Goal: Information Seeking & Learning: Check status

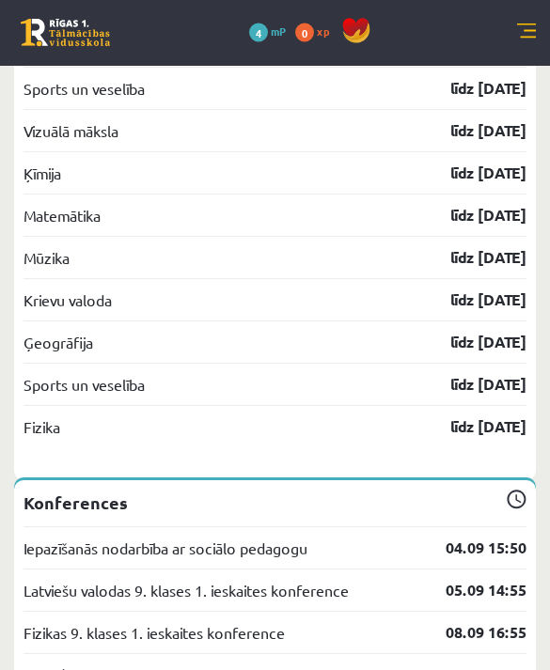
scroll to position [6689, 0]
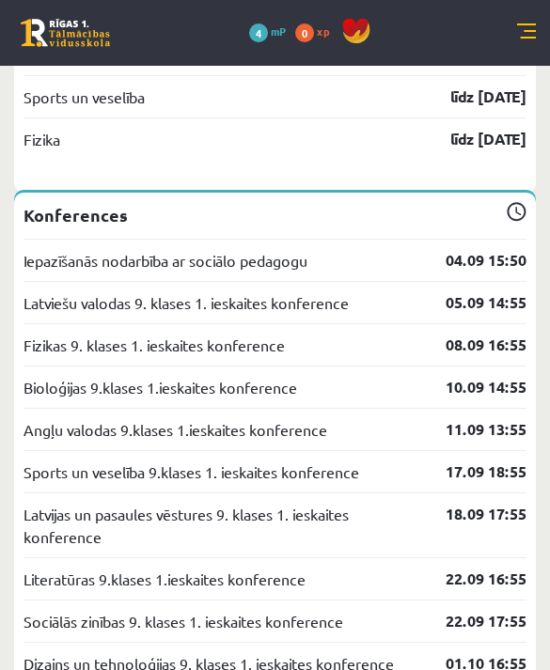
click at [533, 24] on link at bounding box center [526, 33] width 19 height 19
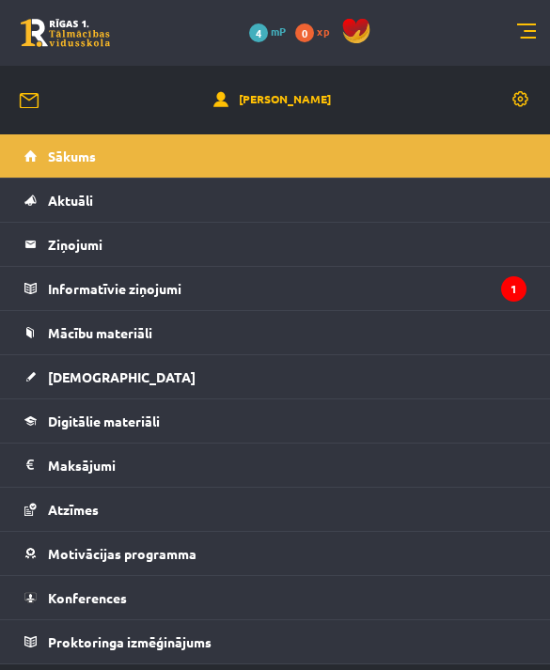
click at [47, 296] on link "Informatīvie ziņojumi 1" at bounding box center [275, 288] width 502 height 43
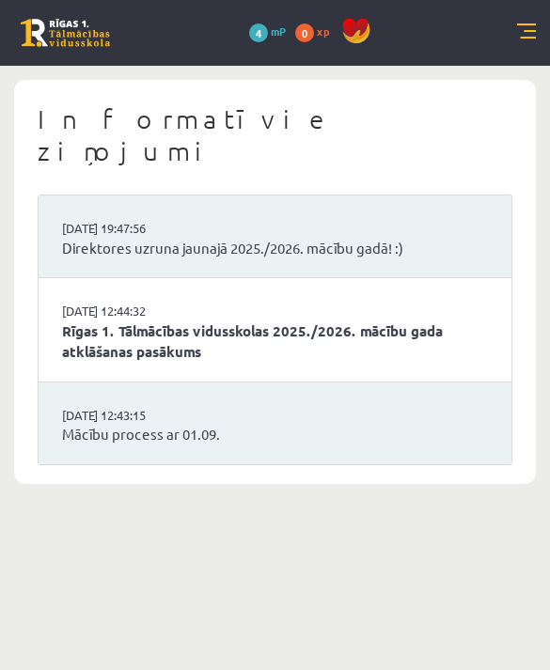
click at [139, 321] on link "Rīgas 1. Tālmācības vidusskolas 2025./2026. mācību gada atklāšanas pasākums" at bounding box center [275, 342] width 426 height 42
click at [518, 41] on link at bounding box center [526, 33] width 19 height 19
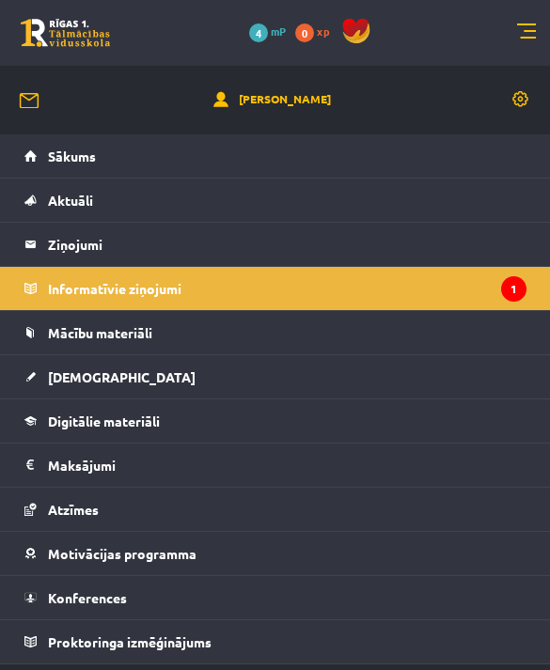
click at [63, 382] on span "[DEMOGRAPHIC_DATA]" at bounding box center [122, 377] width 148 height 17
